Goal: Information Seeking & Learning: Learn about a topic

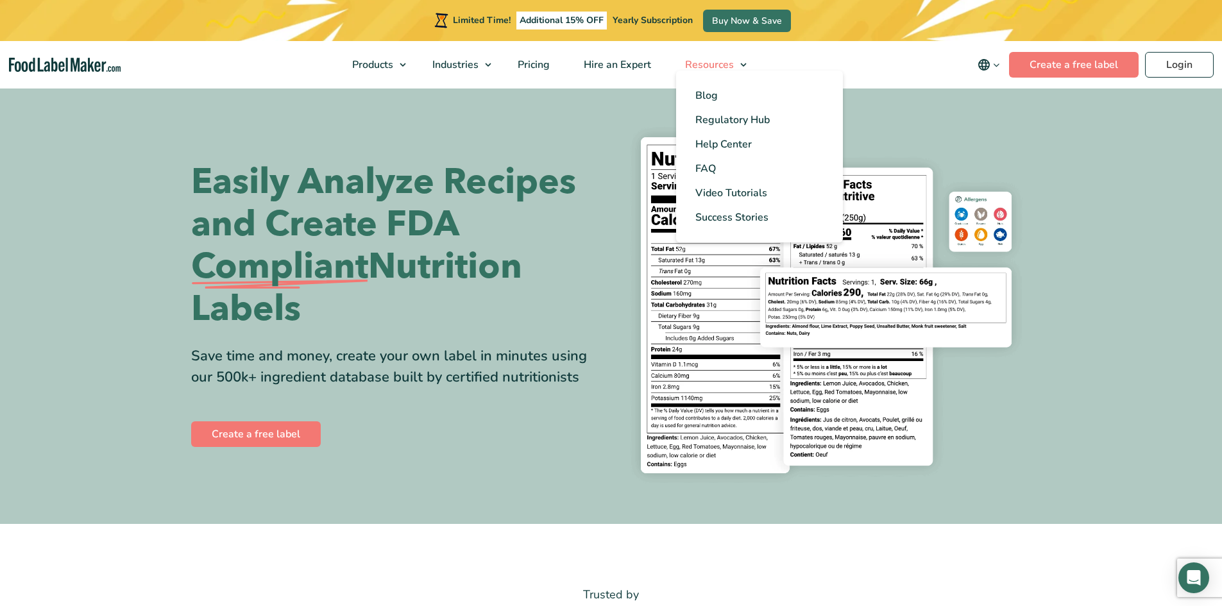
click at [739, 69] on link "Resources" at bounding box center [711, 64] width 85 height 47
click at [762, 194] on span "Video Tutorials" at bounding box center [732, 193] width 72 height 14
click at [747, 219] on span "Success Stories" at bounding box center [732, 217] width 73 height 14
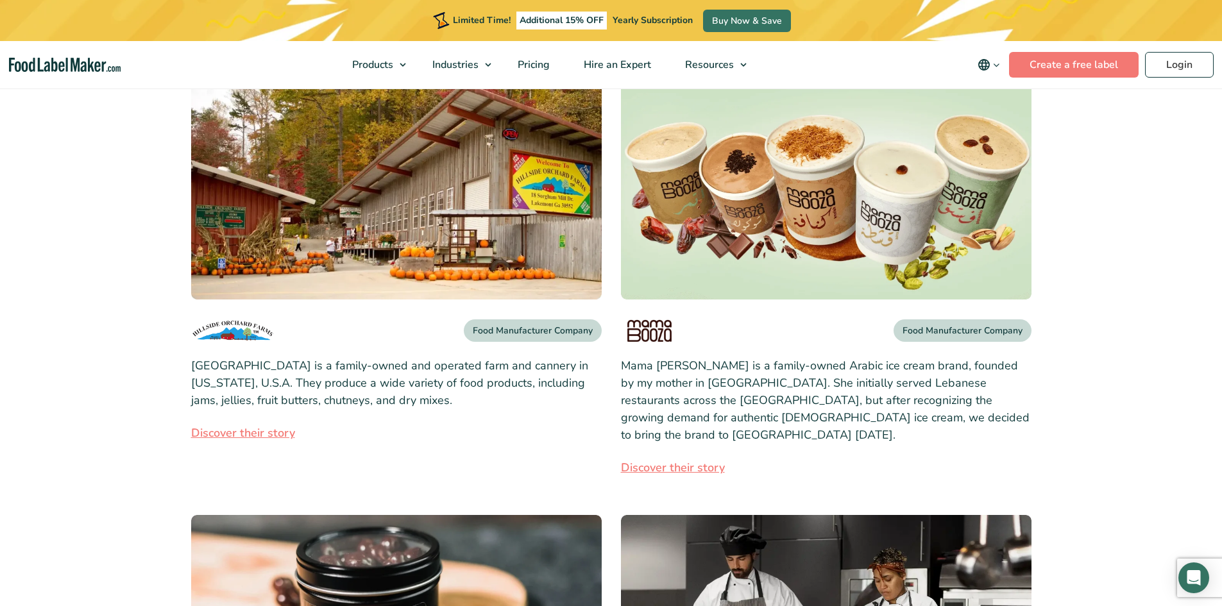
scroll to position [321, 0]
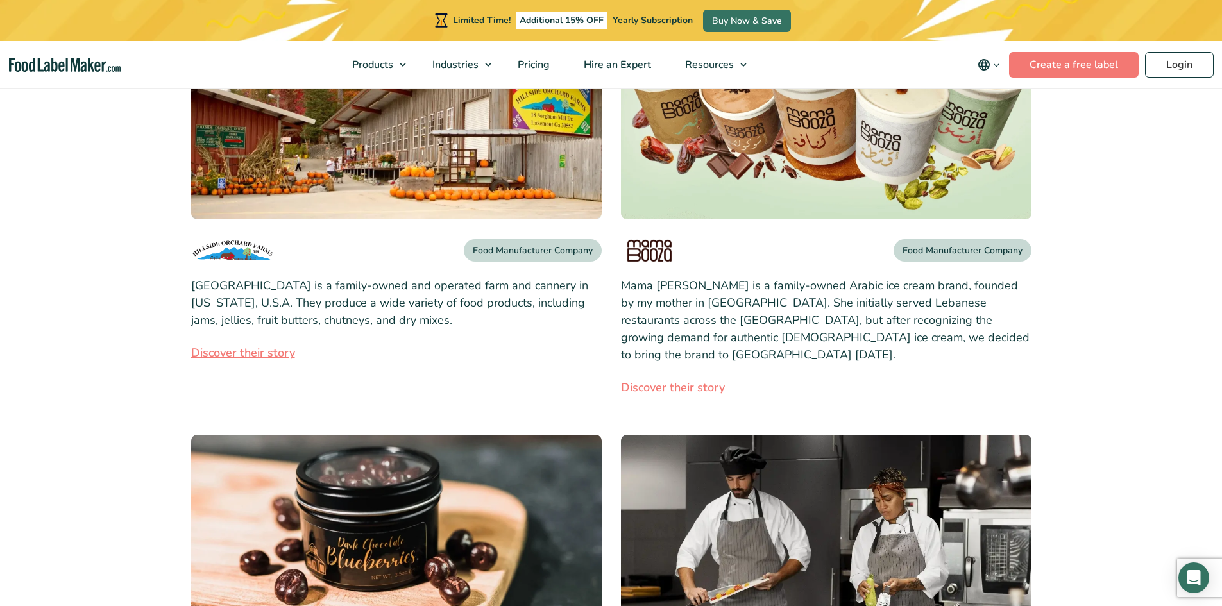
click at [223, 353] on link "Discover their story" at bounding box center [396, 353] width 411 height 17
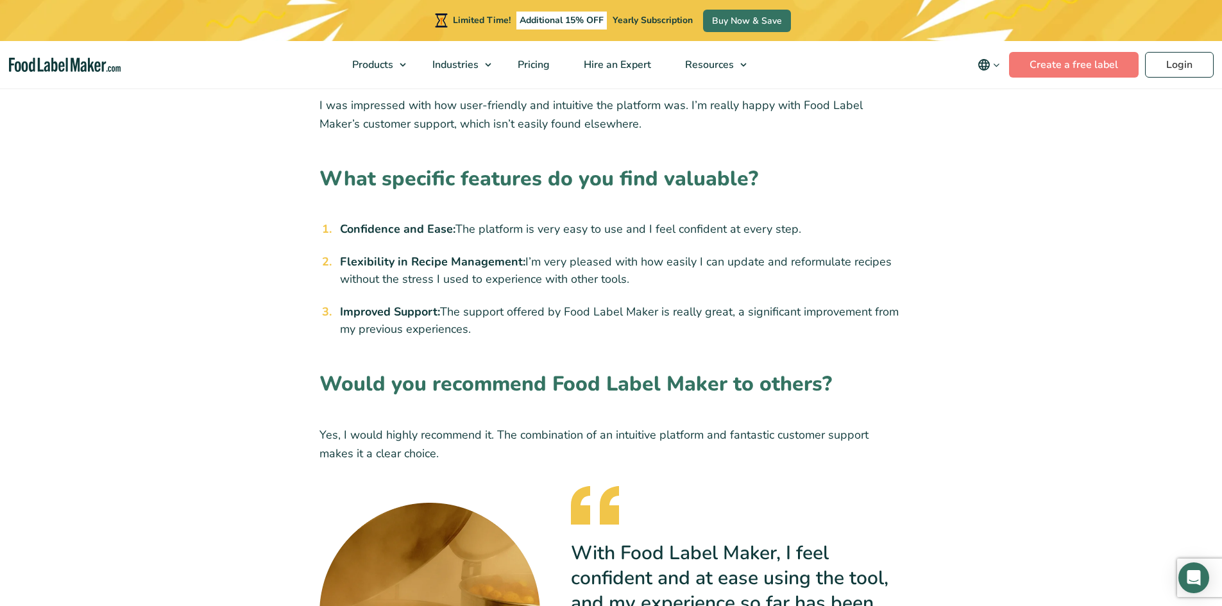
scroll to position [962, 0]
